Goal: Contribute content: Contribute content

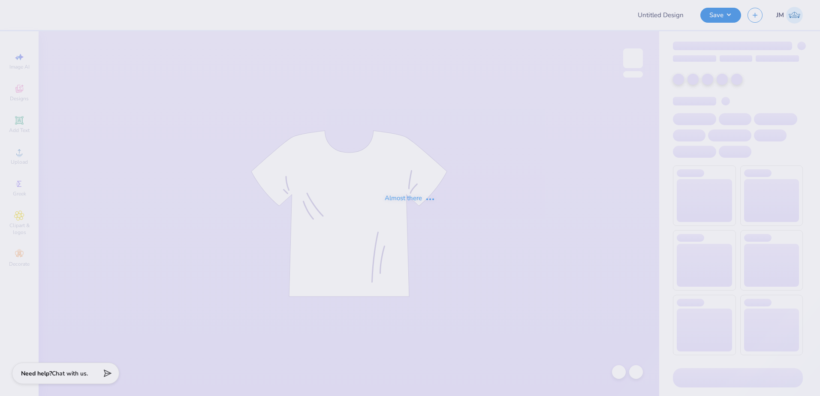
type input "SAE"
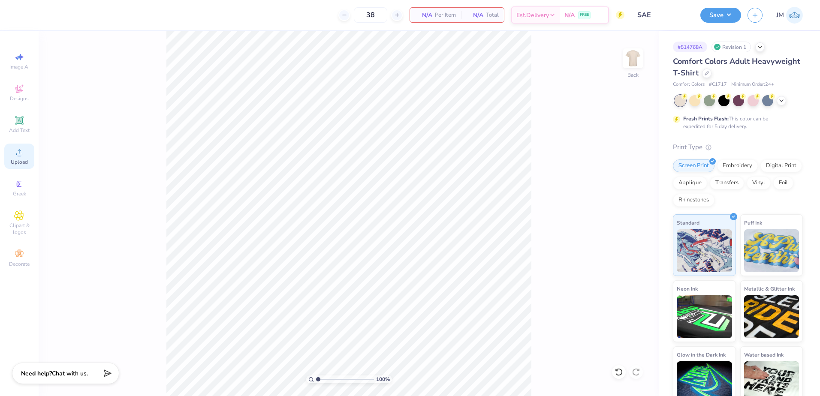
click at [21, 159] on span "Upload" at bounding box center [19, 162] width 17 height 7
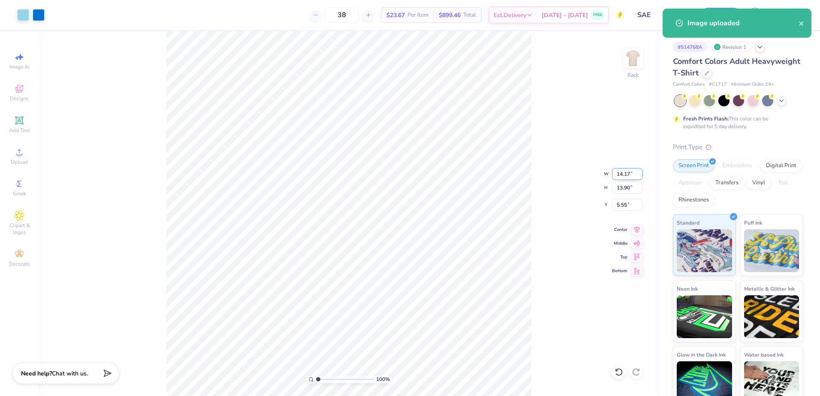
click at [625, 178] on input "14.17" at bounding box center [627, 174] width 31 height 12
type input "12.00"
type input "11.77"
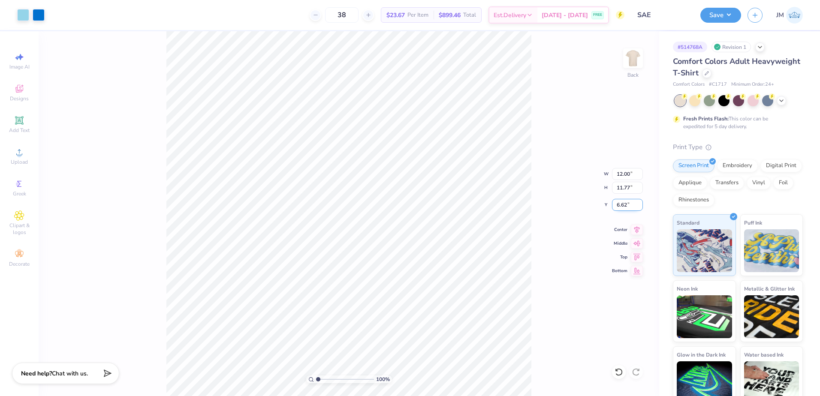
click at [627, 203] on input "6.62" at bounding box center [627, 205] width 31 height 12
click at [627, 187] on input "11.77" at bounding box center [627, 188] width 31 height 12
type input "3.00"
click at [22, 119] on icon at bounding box center [19, 120] width 6 height 6
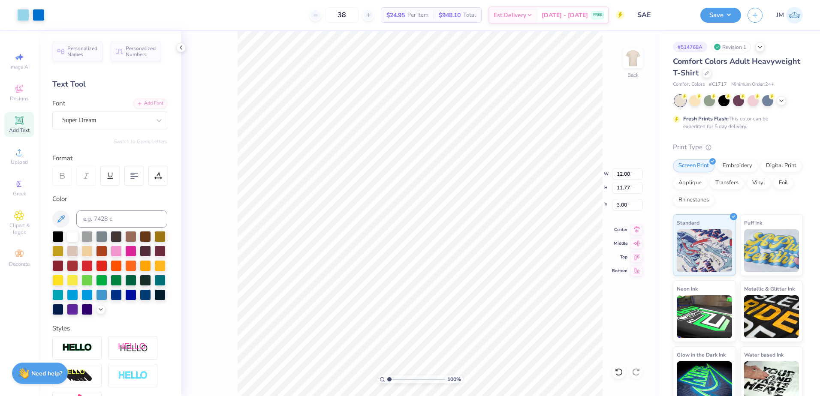
type input "12.00"
type input "11.77"
type input "3.00"
type input "5.59"
type input "1.62"
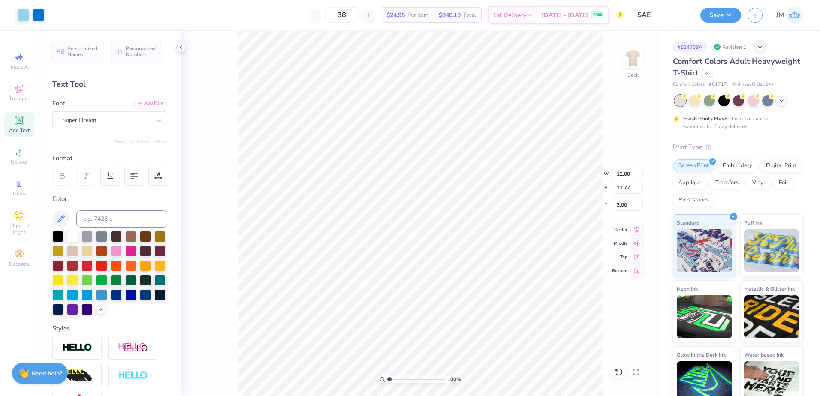
type input "11.69"
click at [97, 312] on icon at bounding box center [100, 308] width 7 height 7
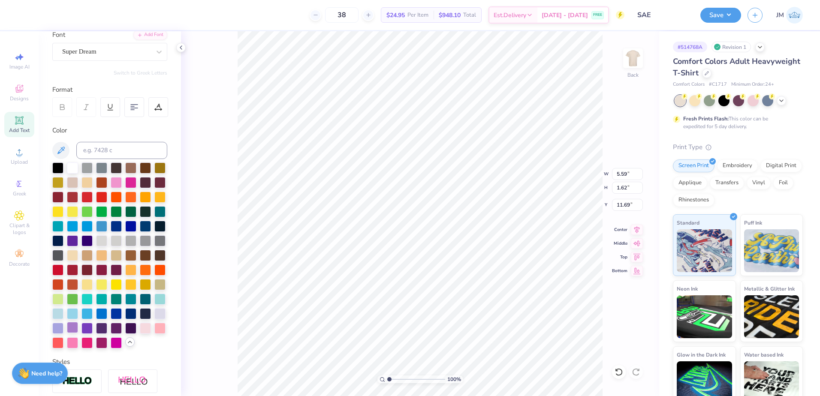
scroll to position [72, 0]
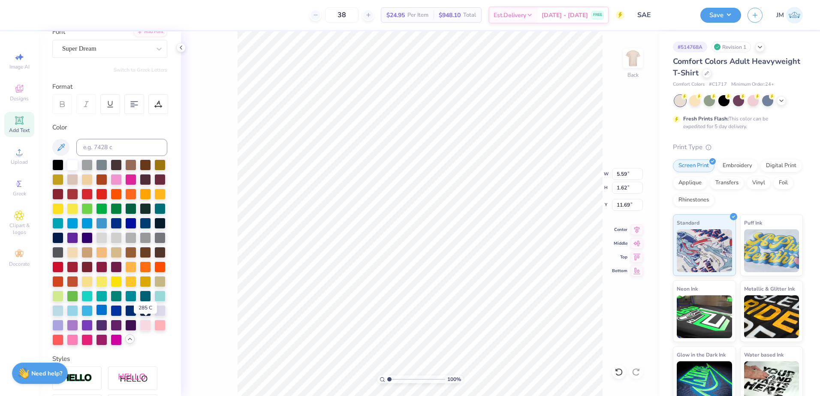
click at [107, 316] on div at bounding box center [101, 309] width 11 height 11
type input "12.00"
type input "11.77"
type input "3.00"
type input "5.59"
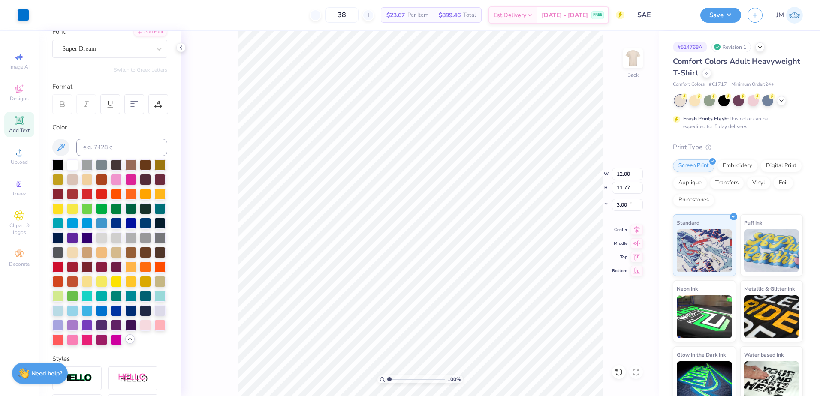
type input "1.62"
type input "15.69"
click at [111, 150] on input at bounding box center [121, 147] width 91 height 17
type input "285"
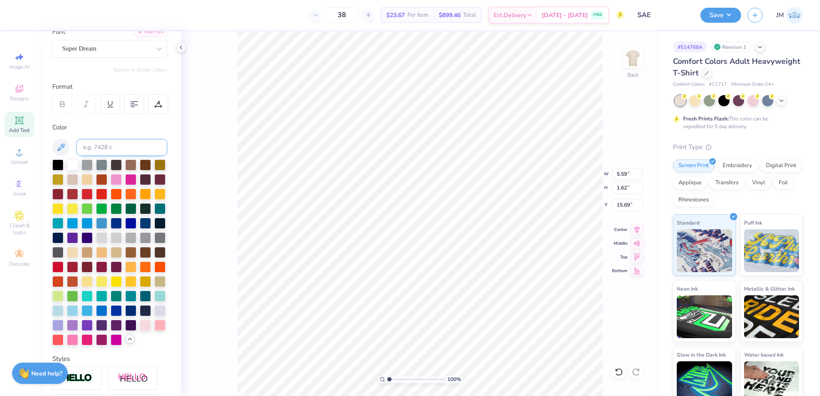
type textarea "2025"
type input "12.00"
type input "11.77"
type input "3.00"
type input "5.44"
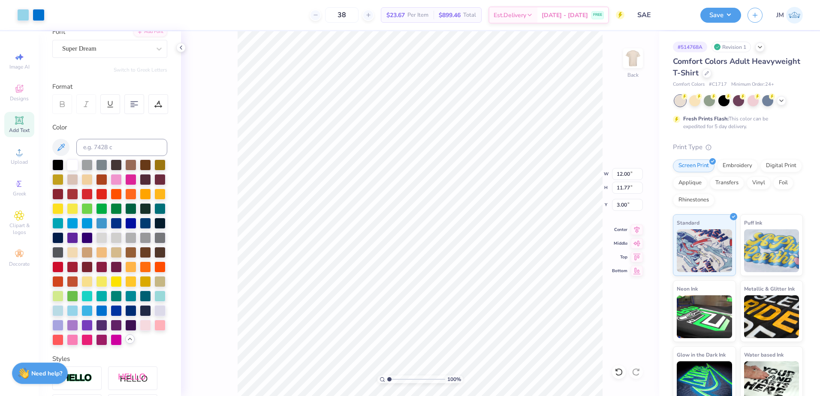
type input "1.62"
type input "15.69"
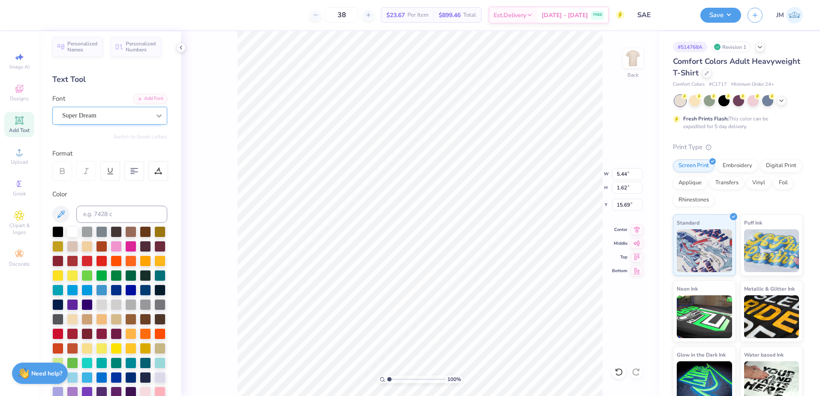
scroll to position [0, 0]
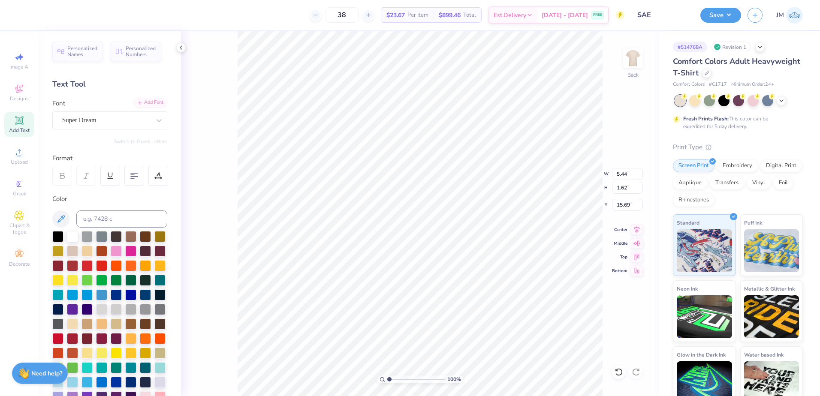
click at [150, 102] on div "Add Font" at bounding box center [150, 103] width 34 height 10
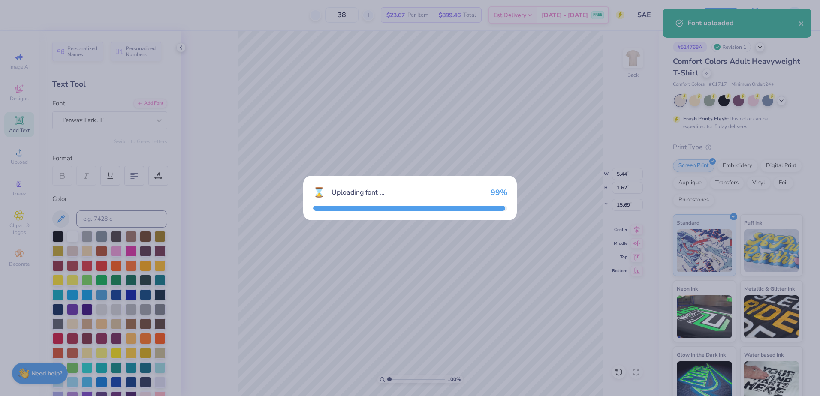
type input "5.61"
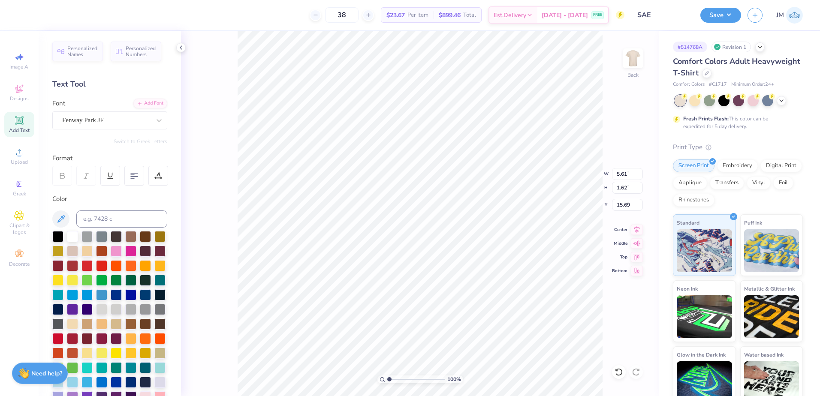
type input "5.83"
click at [403, 379] on input "range" at bounding box center [416, 380] width 58 height 8
type input "2.01"
click at [395, 379] on input "range" at bounding box center [416, 380] width 58 height 8
type input "2.54"
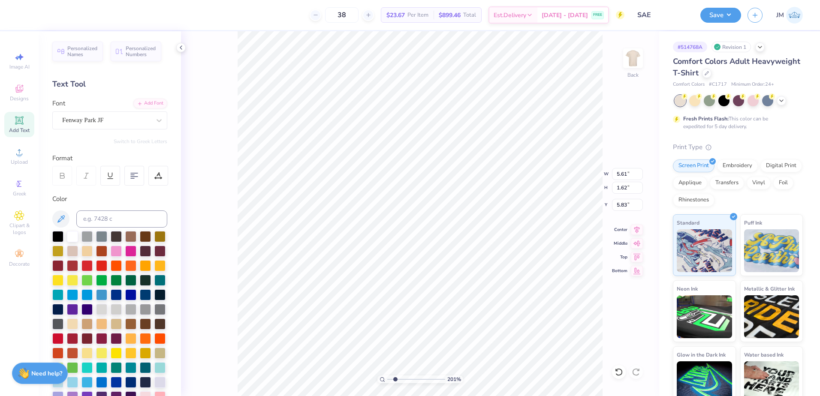
type input "0.73"
type input "5.81"
type input "2.19"
type input "0.63"
type input "5.86"
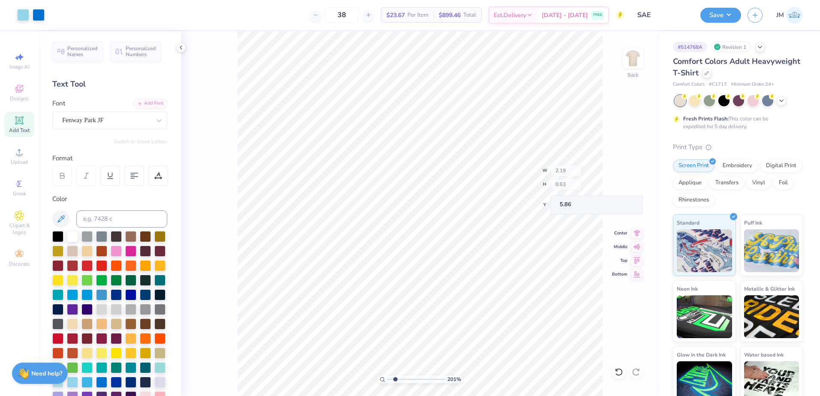
type input "2.31"
type input "0.67"
type input "1.41"
click at [391, 379] on input "range" at bounding box center [416, 380] width 58 height 8
type input "12.00"
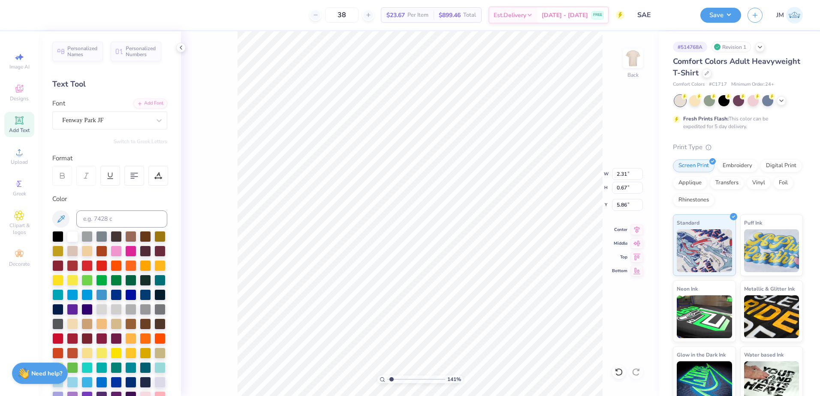
type input "11.77"
type input "3.00"
click at [456, 298] on li "Group" at bounding box center [466, 302] width 67 height 17
drag, startPoint x: 392, startPoint y: 379, endPoint x: 385, endPoint y: 379, distance: 7.7
type input "1"
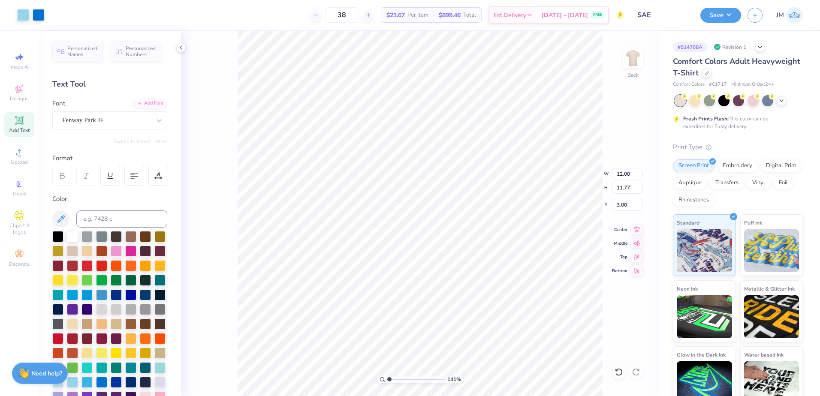
click at [387, 379] on input "range" at bounding box center [416, 380] width 58 height 8
click at [636, 230] on icon at bounding box center [637, 228] width 12 height 10
click at [730, 16] on button "Save" at bounding box center [720, 13] width 41 height 15
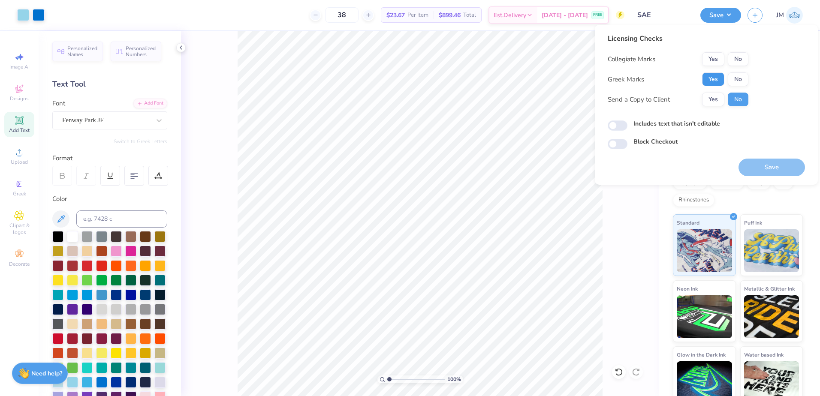
click at [712, 74] on button "Yes" at bounding box center [713, 79] width 22 height 14
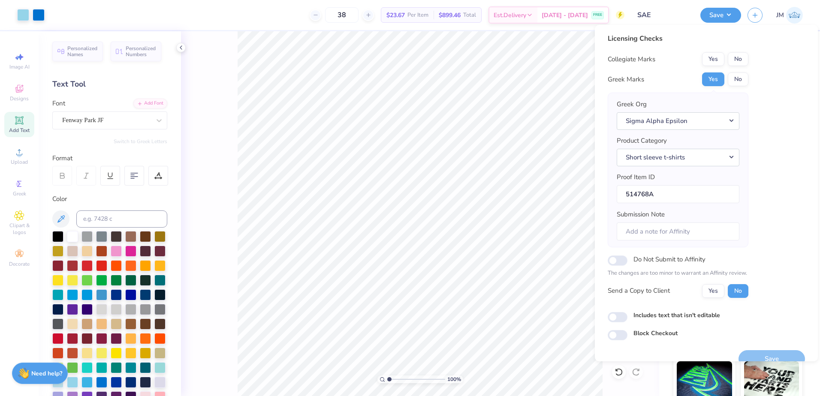
click at [737, 51] on div "Licensing Checks Collegiate Marks Yes No Greek Marks Yes No Greek Org Sigma Alp…" at bounding box center [678, 168] width 141 height 271
click at [741, 57] on button "No" at bounding box center [738, 59] width 21 height 14
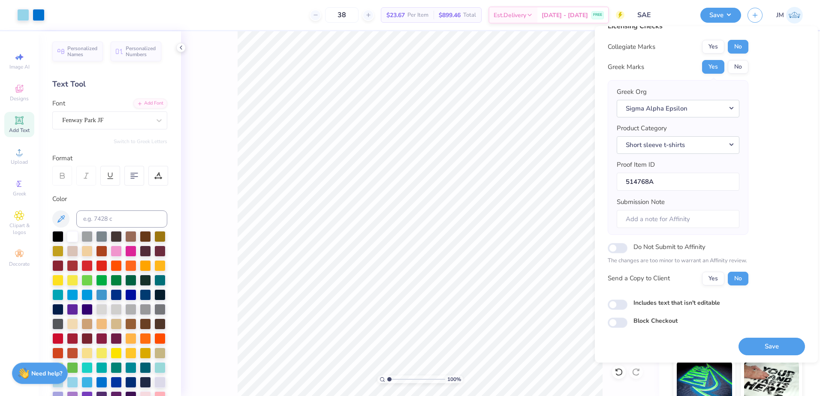
scroll to position [15, 0]
click at [762, 340] on button "Save" at bounding box center [771, 346] width 66 height 18
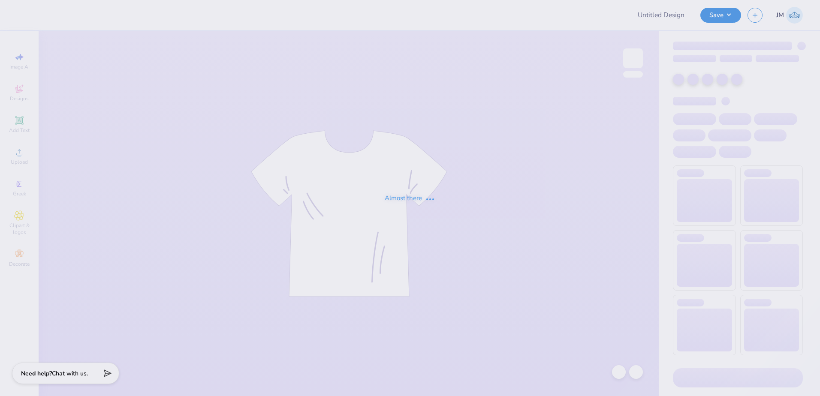
type input "magevet"
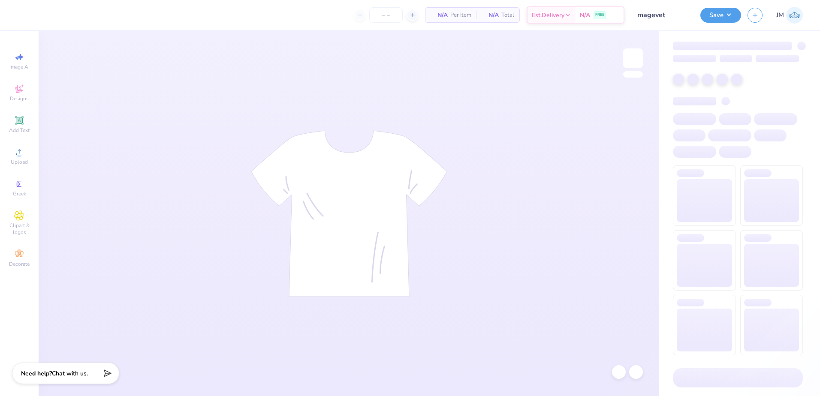
type input "20"
